Goal: Information Seeking & Learning: Learn about a topic

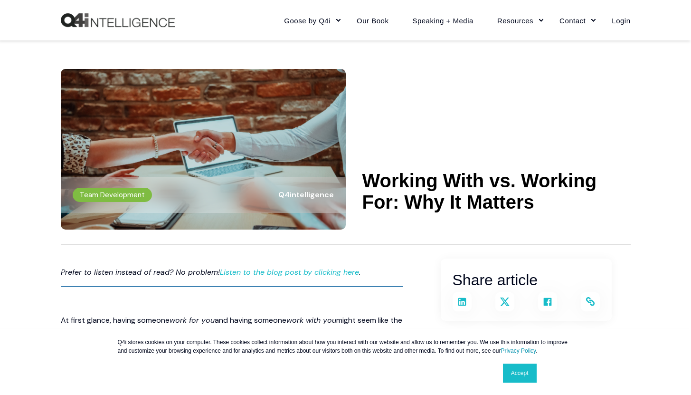
scroll to position [246, 0]
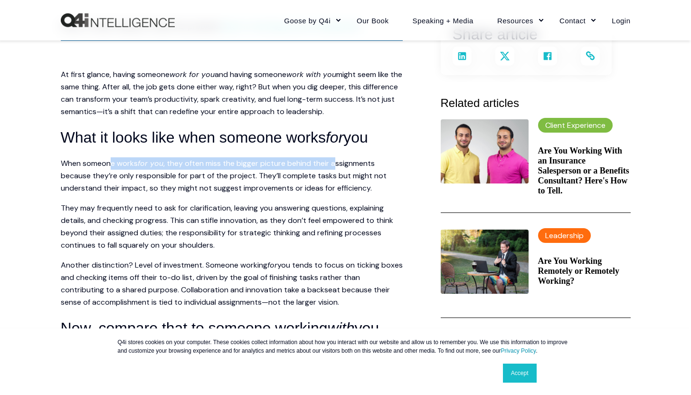
drag, startPoint x: 182, startPoint y: 162, endPoint x: 338, endPoint y: 161, distance: 156.3
click at [338, 161] on p "When someone works for you , they often miss the bigger picture behind their as…" at bounding box center [232, 175] width 342 height 37
drag, startPoint x: 318, startPoint y: 168, endPoint x: 312, endPoint y: 169, distance: 6.7
click at [318, 168] on p "When someone works for you , they often miss the bigger picture behind their as…" at bounding box center [232, 175] width 342 height 37
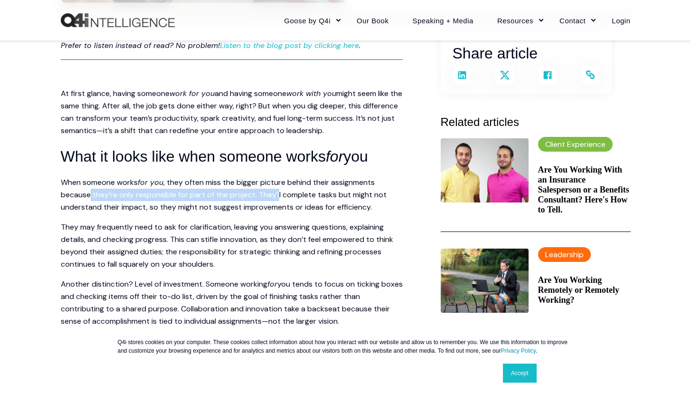
drag, startPoint x: 90, startPoint y: 175, endPoint x: 281, endPoint y: 177, distance: 191.4
click at [281, 177] on span ", they often miss the bigger picture behind their assignments because they’re o…" at bounding box center [224, 194] width 326 height 35
drag, startPoint x: 159, startPoint y: 177, endPoint x: 363, endPoint y: 178, distance: 204.7
click at [363, 178] on span ", they often miss the bigger picture behind their assignments because they’re o…" at bounding box center [224, 194] width 326 height 35
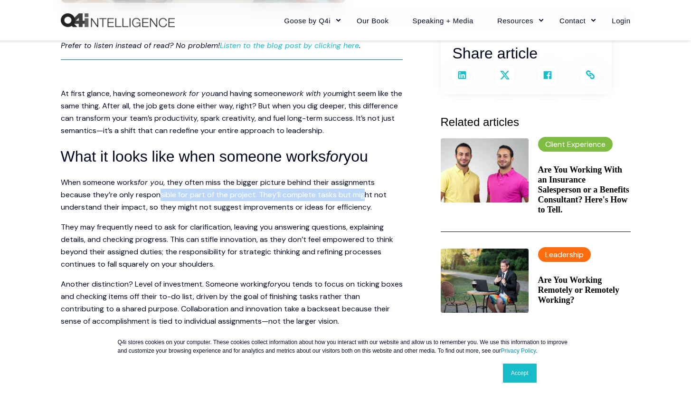
click at [364, 178] on span ", they often miss the bigger picture behind their assignments because they’re o…" at bounding box center [224, 194] width 326 height 35
drag, startPoint x: 292, startPoint y: 176, endPoint x: 378, endPoint y: 178, distance: 86.5
click at [378, 178] on span ", they often miss the bigger picture behind their assignments because they’re o…" at bounding box center [224, 194] width 326 height 35
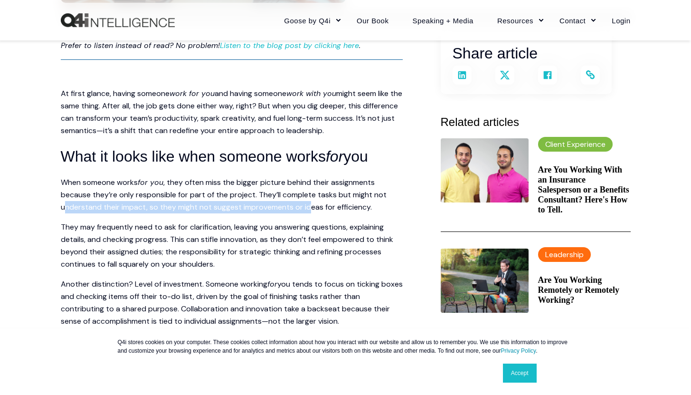
drag, startPoint x: 69, startPoint y: 186, endPoint x: 312, endPoint y: 190, distance: 242.3
click at [312, 190] on span ", they often miss the bigger picture behind their assignments because they’re o…" at bounding box center [224, 194] width 326 height 35
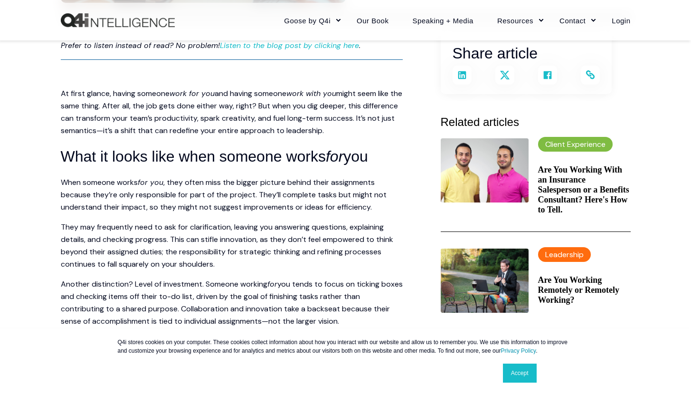
click at [312, 190] on span ", they often miss the bigger picture behind their assignments because they’re o…" at bounding box center [224, 194] width 326 height 35
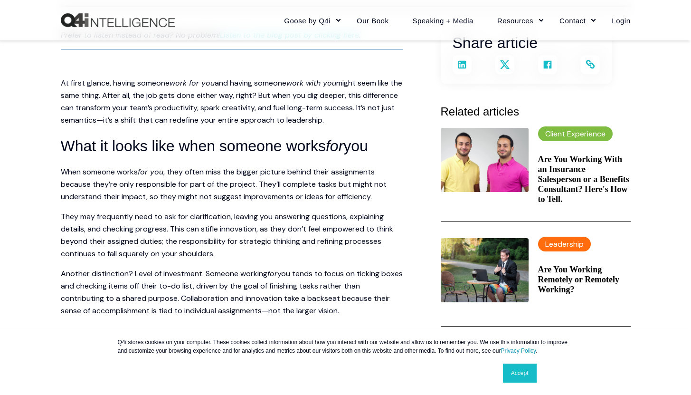
scroll to position [256, 0]
drag, startPoint x: 253, startPoint y: 173, endPoint x: 355, endPoint y: 178, distance: 102.7
click at [355, 178] on span ", they often miss the bigger picture behind their assignments because they’re o…" at bounding box center [224, 183] width 326 height 35
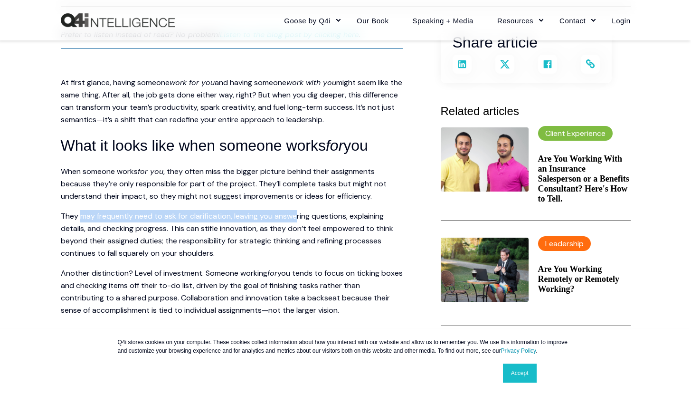
drag, startPoint x: 81, startPoint y: 194, endPoint x: 297, endPoint y: 199, distance: 216.2
click at [297, 211] on span "They may frequently need to ask for clarification, leaving you answering questi…" at bounding box center [227, 234] width 332 height 47
drag, startPoint x: 229, startPoint y: 198, endPoint x: 365, endPoint y: 199, distance: 135.9
click at [365, 211] on span "They may frequently need to ask for clarification, leaving you answering questi…" at bounding box center [227, 234] width 332 height 47
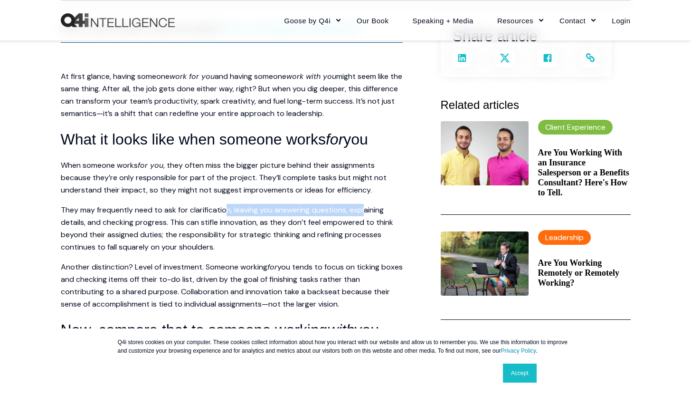
scroll to position [272, 0]
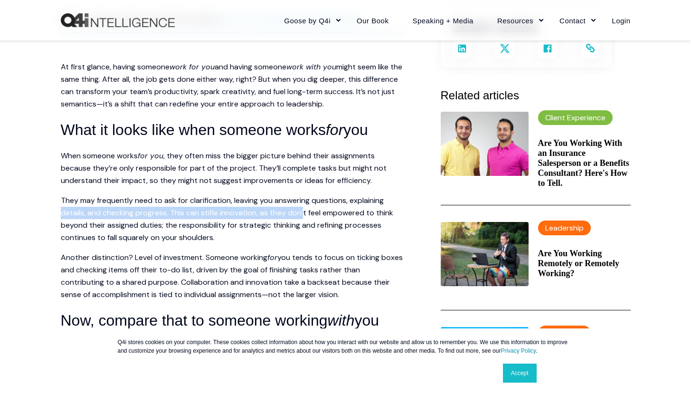
drag, startPoint x: 65, startPoint y: 193, endPoint x: 306, endPoint y: 195, distance: 241.3
click at [306, 195] on span "They may frequently need to ask for clarification, leaving you answering questi…" at bounding box center [227, 218] width 332 height 47
drag, startPoint x: 169, startPoint y: 193, endPoint x: 345, endPoint y: 195, distance: 176.2
click at [345, 195] on span "They may frequently need to ask for clarification, leaving you answering questi…" at bounding box center [227, 218] width 332 height 47
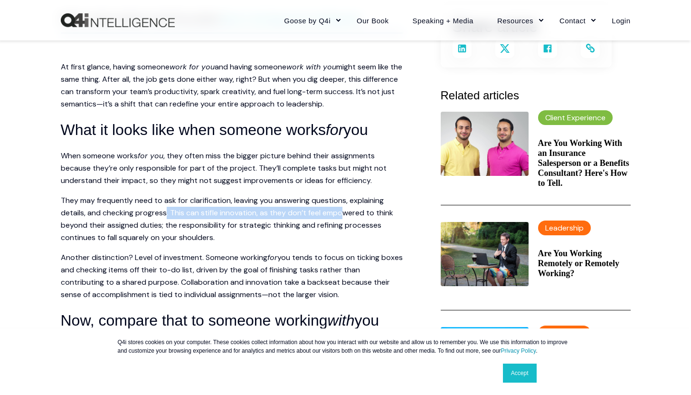
scroll to position [336, 0]
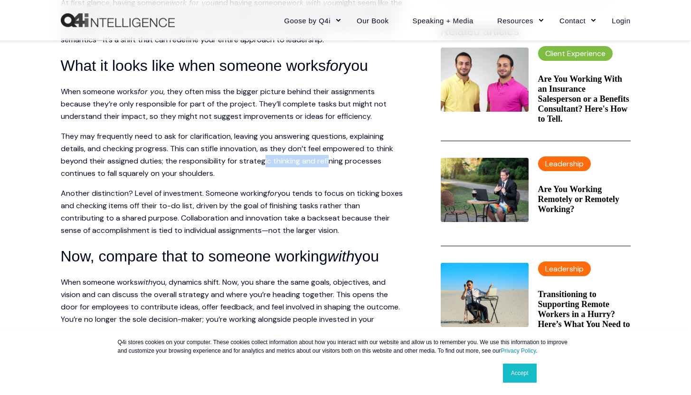
drag, startPoint x: 285, startPoint y: 141, endPoint x: 331, endPoint y: 140, distance: 45.6
click at [331, 140] on span "They may frequently need to ask for clarification, leaving you answering questi…" at bounding box center [227, 154] width 332 height 47
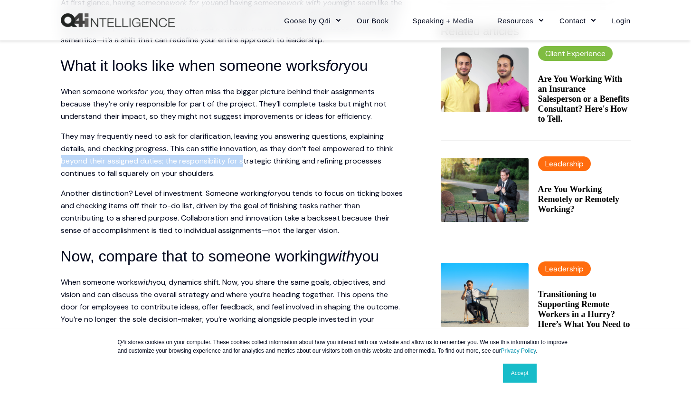
drag, startPoint x: 62, startPoint y: 142, endPoint x: 246, endPoint y: 143, distance: 183.3
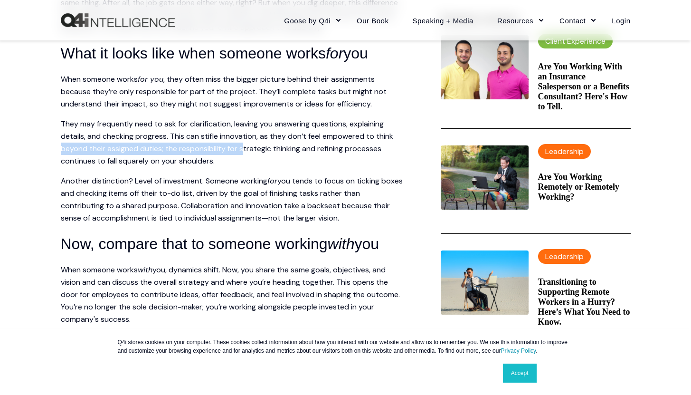
scroll to position [404, 0]
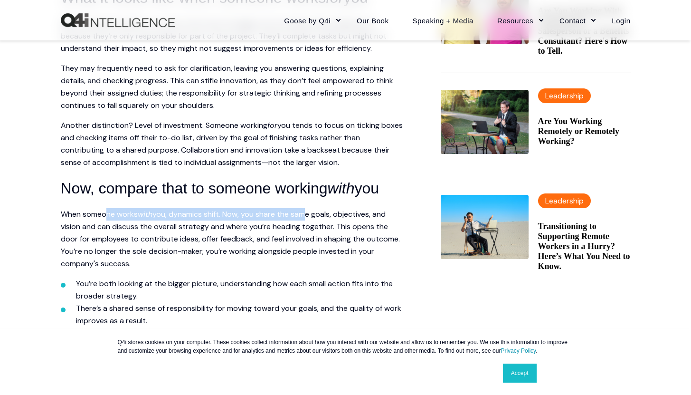
drag, startPoint x: 104, startPoint y: 194, endPoint x: 313, endPoint y: 195, distance: 209.0
click at [312, 208] on p "When someone works with you, dynamics shift. Now, you share the same goals, obj…" at bounding box center [232, 239] width 342 height 62
click at [319, 209] on span "you, dynamics shift. Now, you share the same goals, objectives, and vision and …" at bounding box center [230, 238] width 339 height 59
drag, startPoint x: 246, startPoint y: 196, endPoint x: 367, endPoint y: 195, distance: 120.7
click at [367, 209] on span "you, dynamics shift. Now, you share the same goals, objectives, and vision and …" at bounding box center [230, 238] width 339 height 59
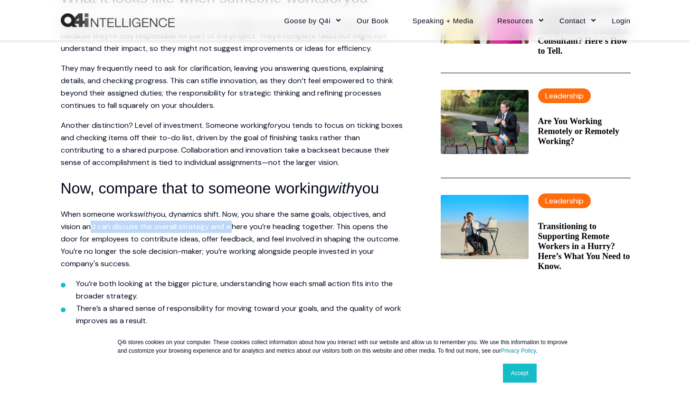
drag, startPoint x: 101, startPoint y: 208, endPoint x: 233, endPoint y: 209, distance: 131.6
click at [233, 209] on span "you, dynamics shift. Now, you share the same goals, objectives, and vision and …" at bounding box center [230, 238] width 339 height 59
click at [243, 209] on span "you, dynamics shift. Now, you share the same goals, objectives, and vision and …" at bounding box center [230, 238] width 339 height 59
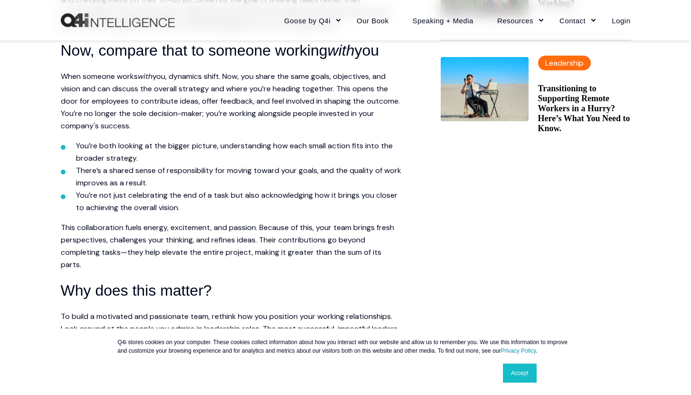
scroll to position [563, 0]
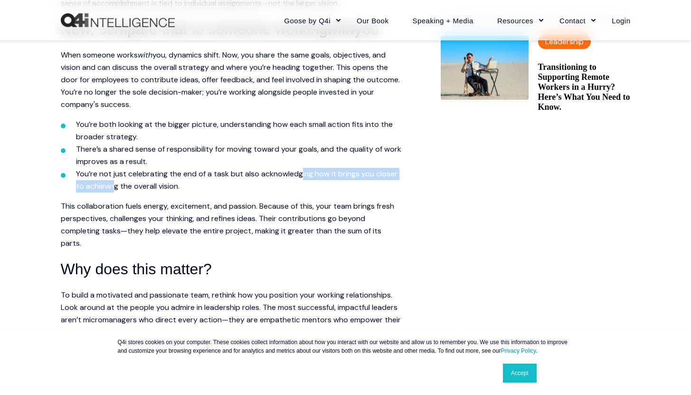
drag, startPoint x: 113, startPoint y: 161, endPoint x: 303, endPoint y: 157, distance: 190.5
click at [303, 169] on span "You’re not just celebrating the end of a task but also acknowledging how it bri…" at bounding box center [237, 180] width 322 height 22
drag, startPoint x: 281, startPoint y: 166, endPoint x: 242, endPoint y: 157, distance: 39.4
click at [275, 168] on li "You’re not just celebrating the end of a task but also acknowledging how it bri…" at bounding box center [239, 180] width 327 height 25
drag, startPoint x: 242, startPoint y: 157, endPoint x: 415, endPoint y: 155, distance: 172.9
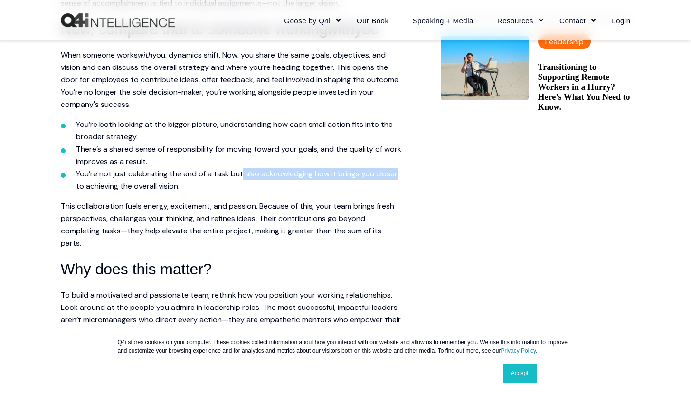
click at [415, 155] on main "Share article Share on LinkedIn Share on X Share on Facebook Copy and share the…" at bounding box center [346, 162] width 570 height 897
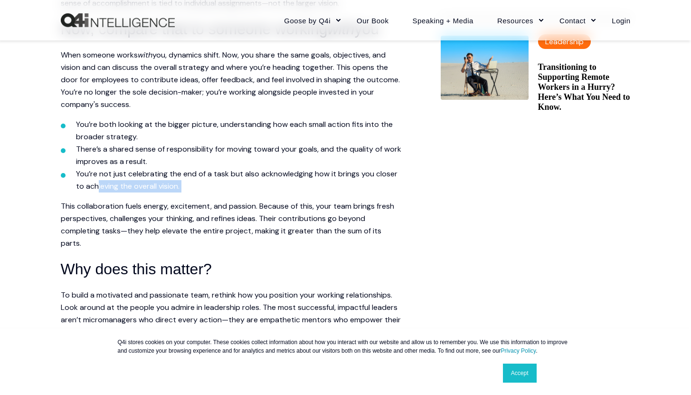
drag, startPoint x: 97, startPoint y: 170, endPoint x: 202, endPoint y: 168, distance: 105.0
click at [202, 168] on li "You’re not just celebrating the end of a task but also acknowledging how it bri…" at bounding box center [239, 180] width 327 height 25
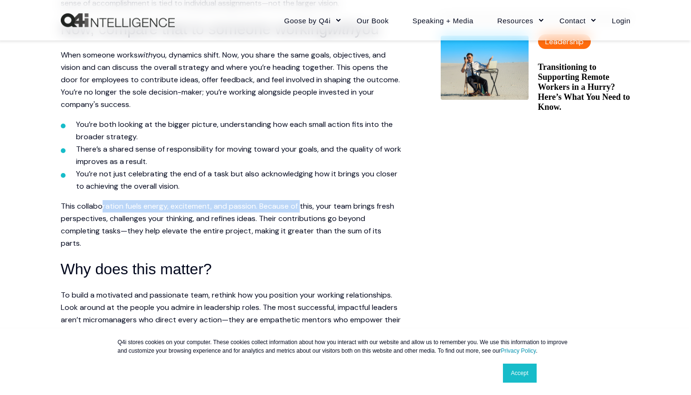
drag, startPoint x: 158, startPoint y: 189, endPoint x: 338, endPoint y: 186, distance: 180.0
click at [337, 201] on span "This collaboration fuels energy, excitement, and passion. Because of this, your…" at bounding box center [227, 224] width 333 height 47
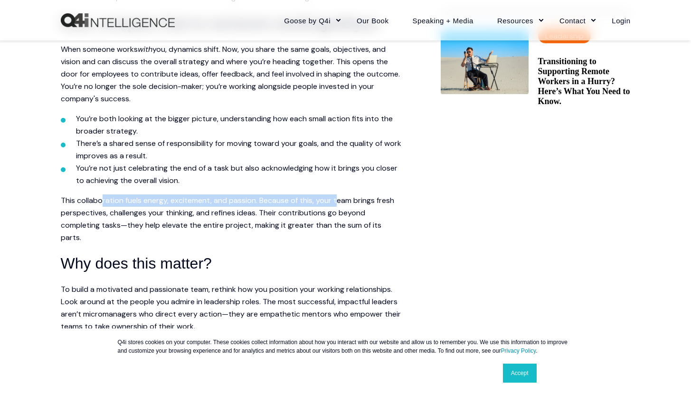
scroll to position [637, 0]
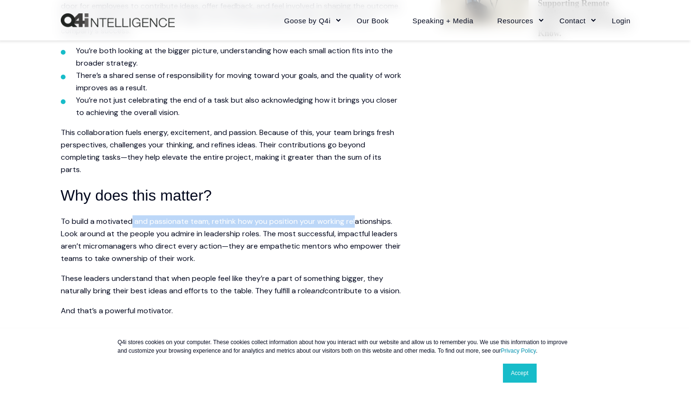
drag, startPoint x: 150, startPoint y: 202, endPoint x: 363, endPoint y: 198, distance: 213.3
click at [357, 216] on span "To build a motivated and passionate team, rethink how you position your working…" at bounding box center [231, 239] width 340 height 47
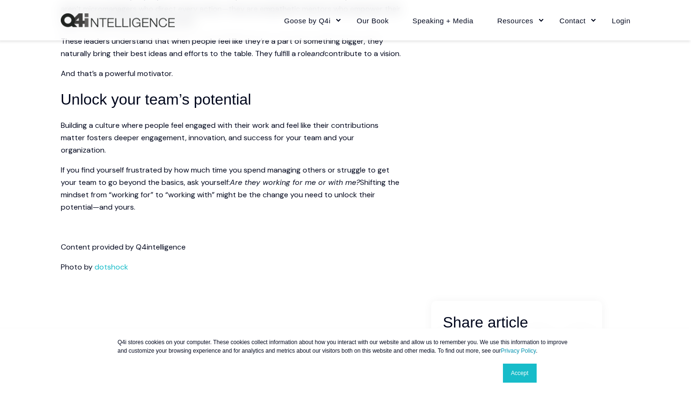
scroll to position [942, 0]
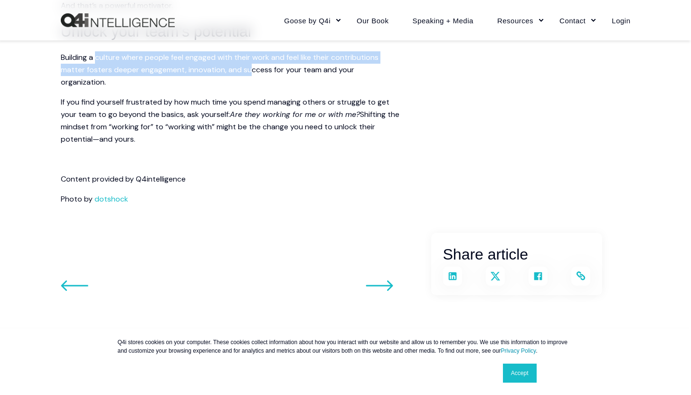
drag, startPoint x: 105, startPoint y: 51, endPoint x: 252, endPoint y: 57, distance: 146.9
click at [252, 57] on p "Building a culture where people feel engaged with their work and feel like thei…" at bounding box center [232, 69] width 342 height 37
